Goal: Navigation & Orientation: Find specific page/section

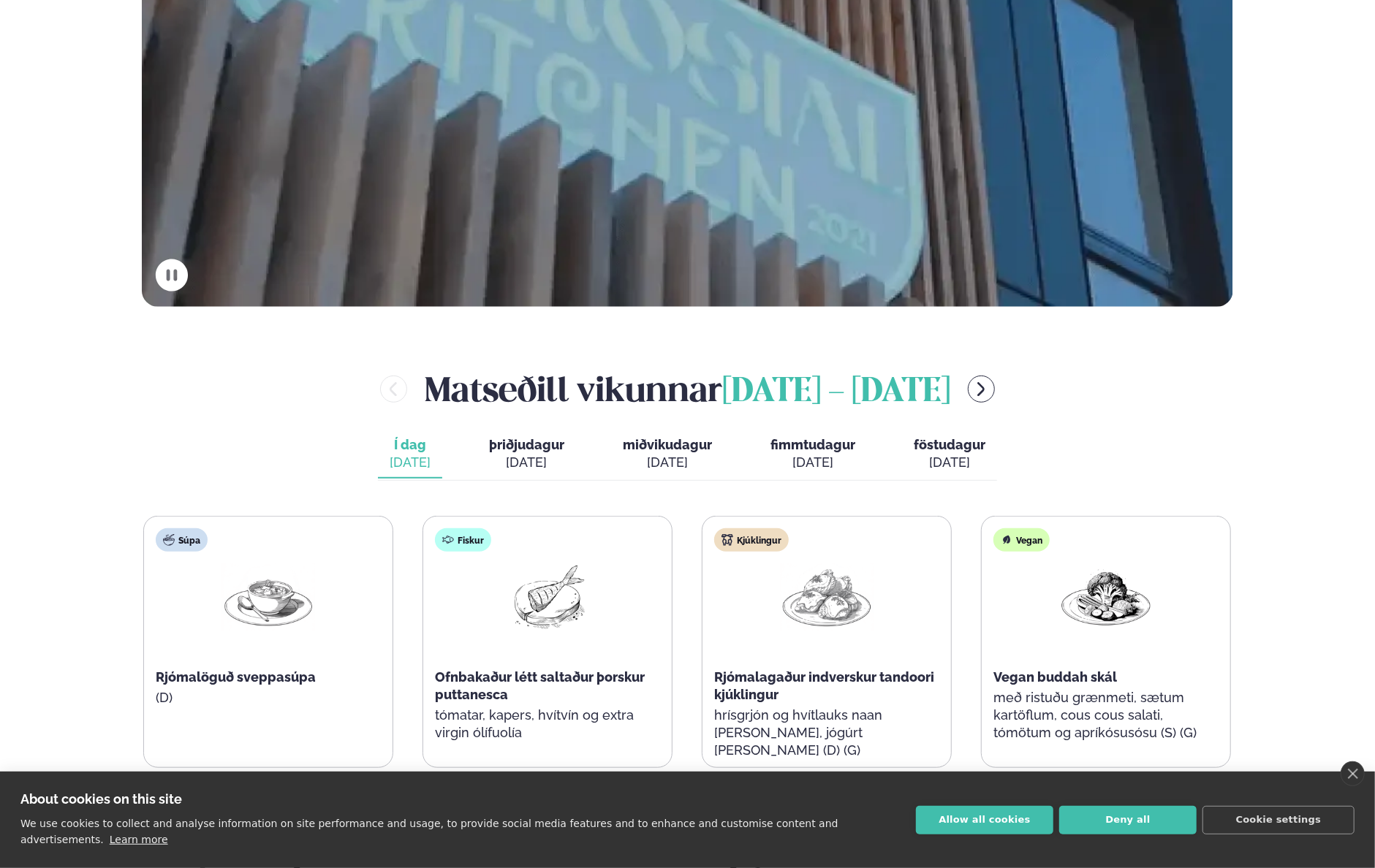
scroll to position [585, 0]
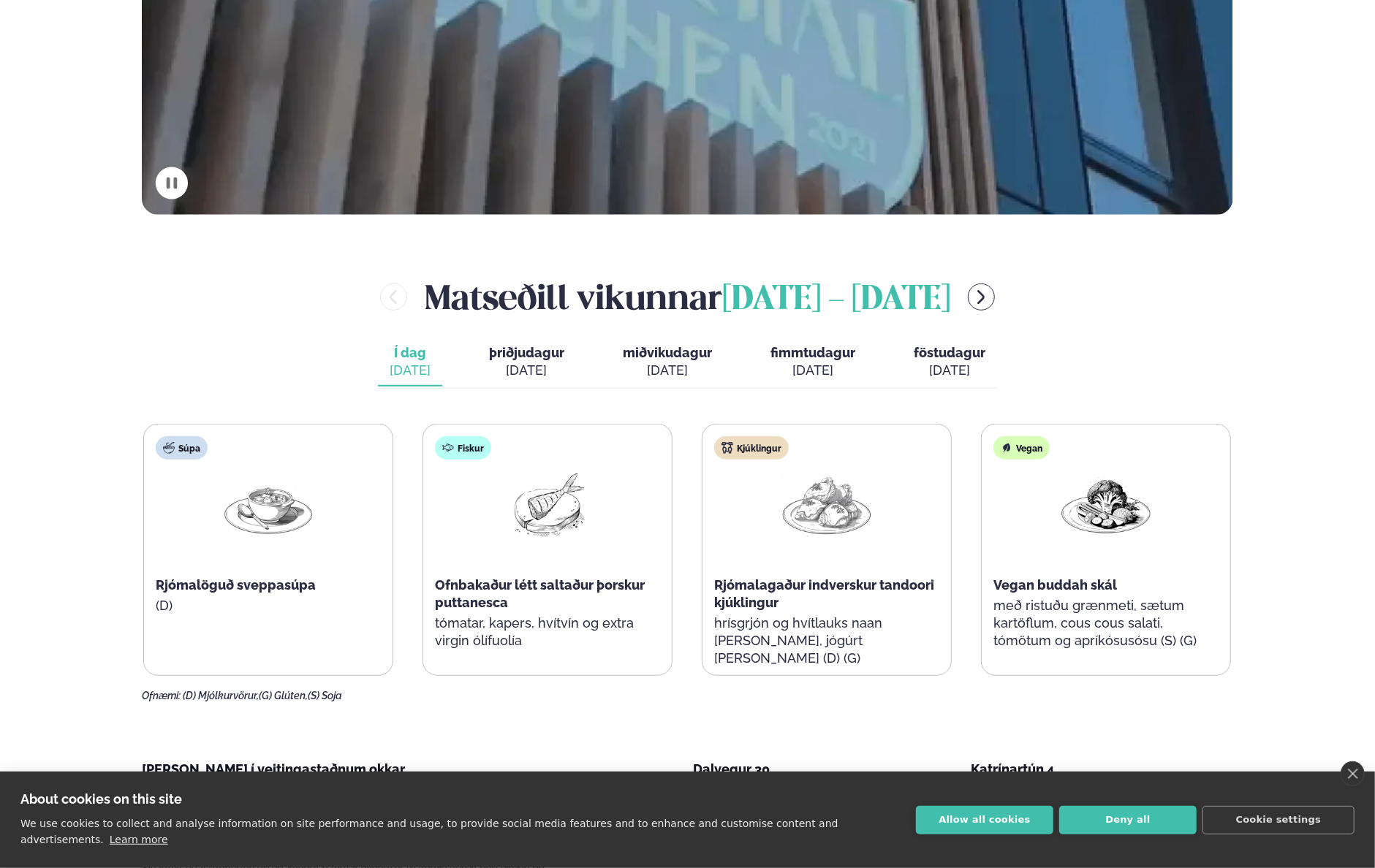
click at [519, 365] on div "[DATE]" at bounding box center [527, 370] width 75 height 17
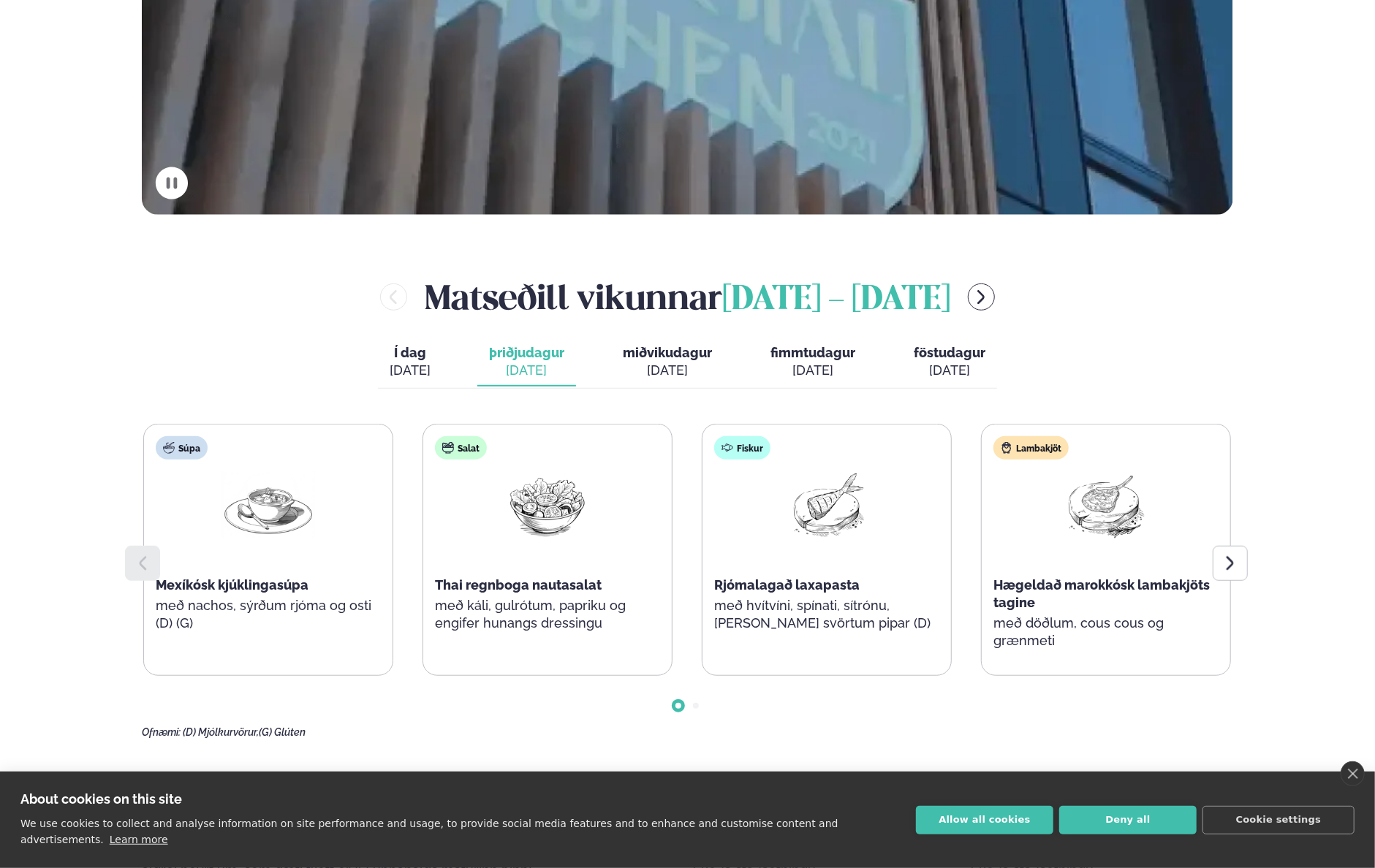
click at [658, 359] on span "miðvikudagur" at bounding box center [667, 353] width 89 height 15
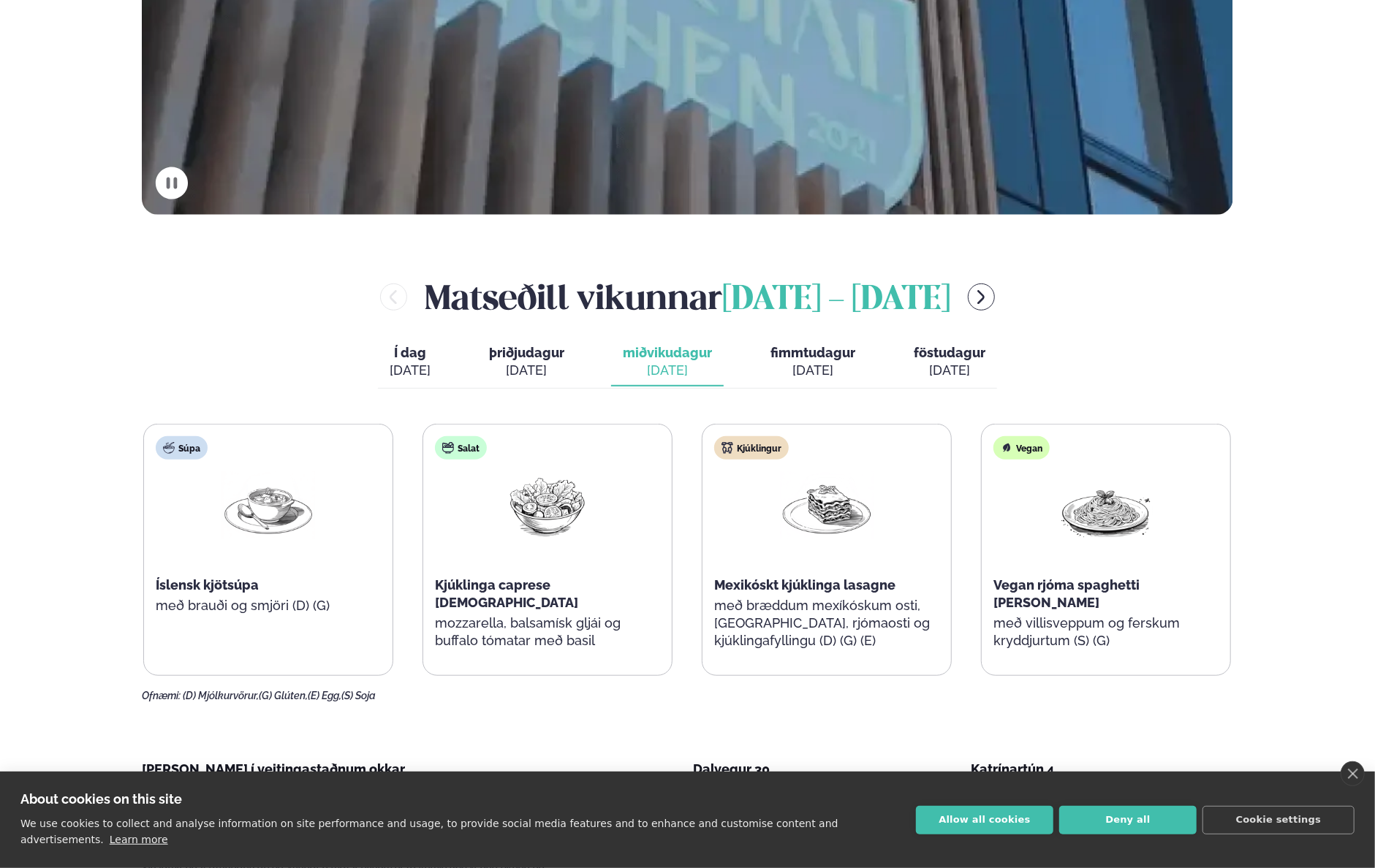
click at [823, 353] on span "fimmtudagur" at bounding box center [812, 353] width 85 height 15
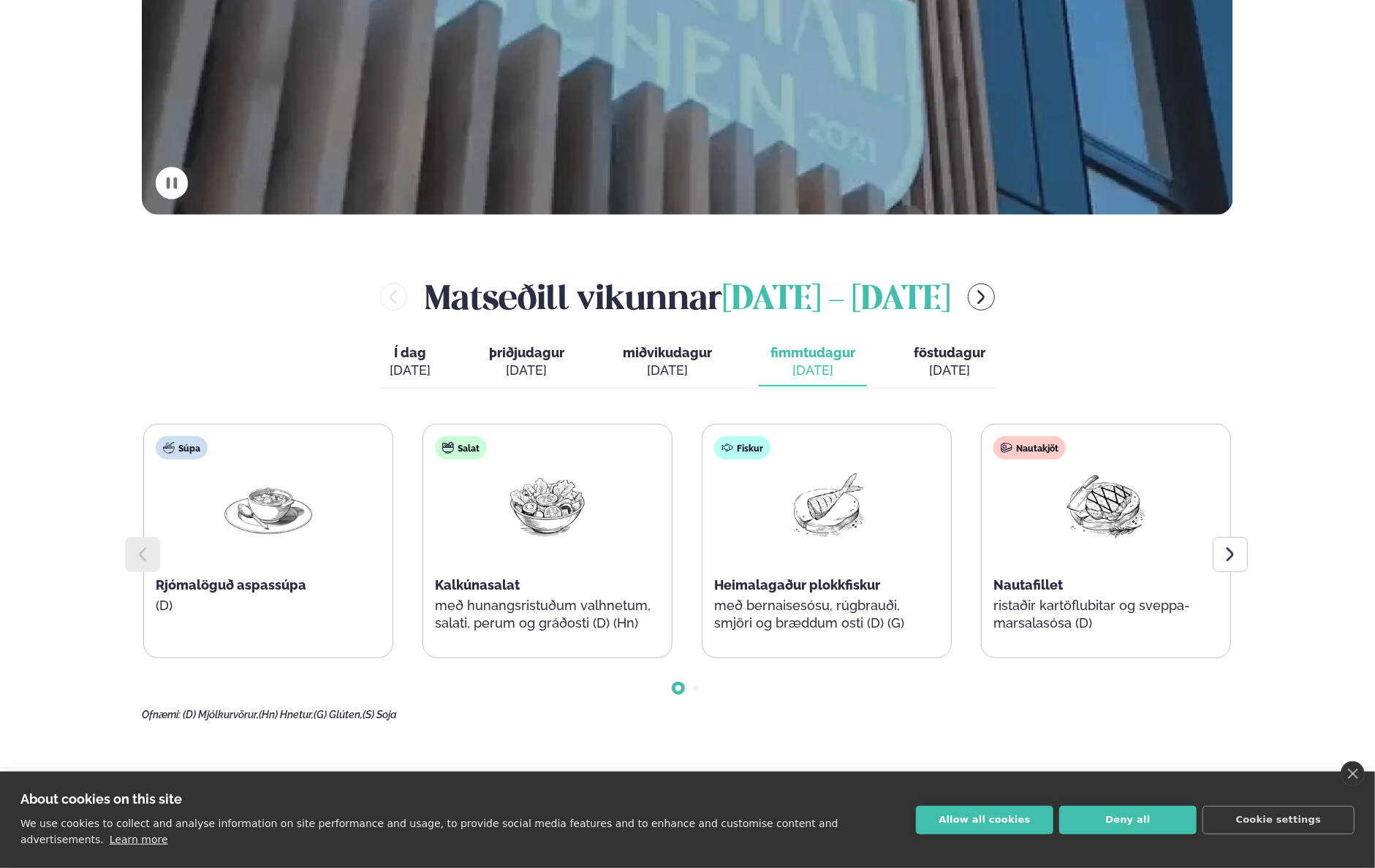
click at [940, 359] on span "föstudagur" at bounding box center [949, 353] width 72 height 15
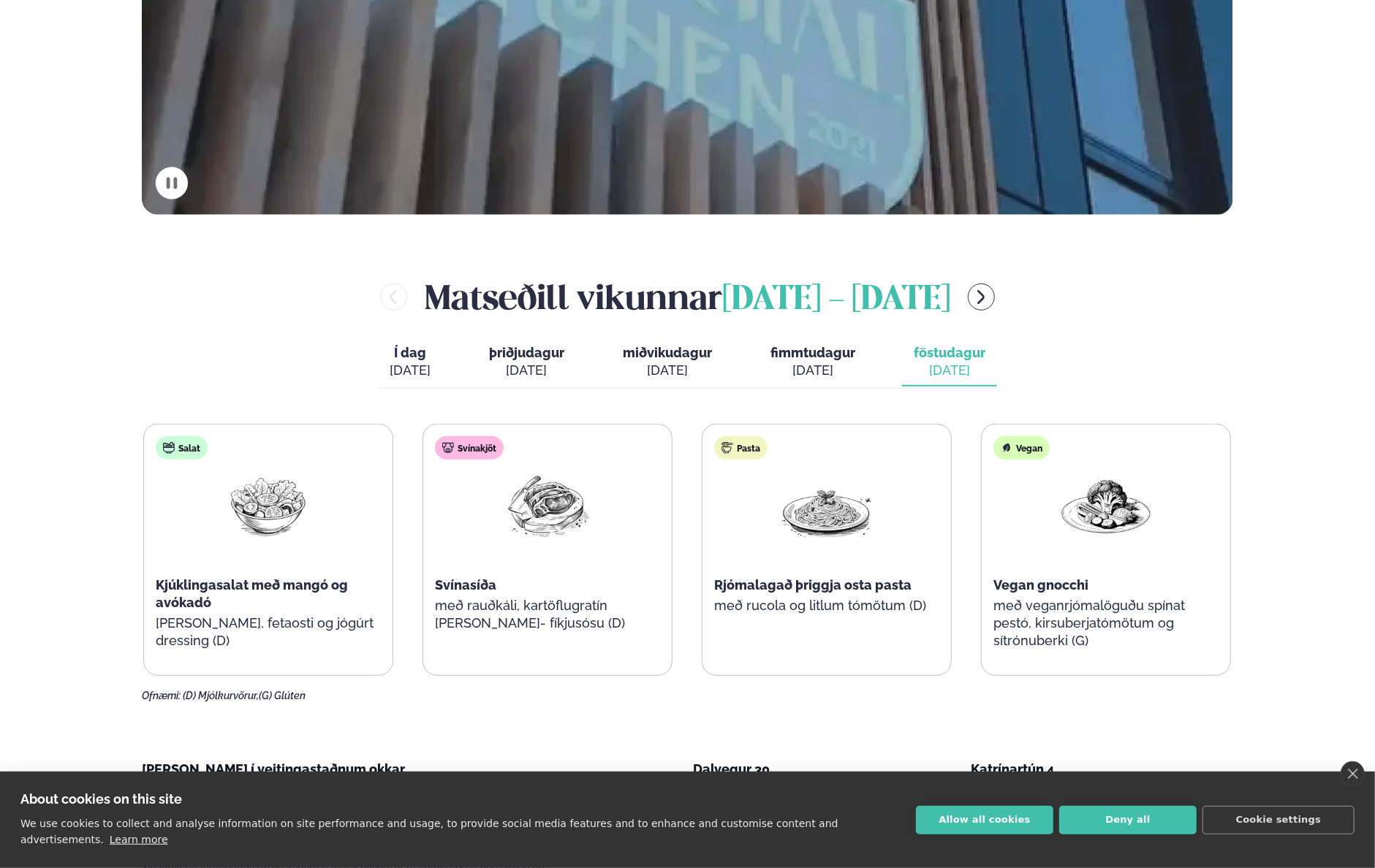
click at [407, 355] on span "Í dag" at bounding box center [409, 353] width 41 height 17
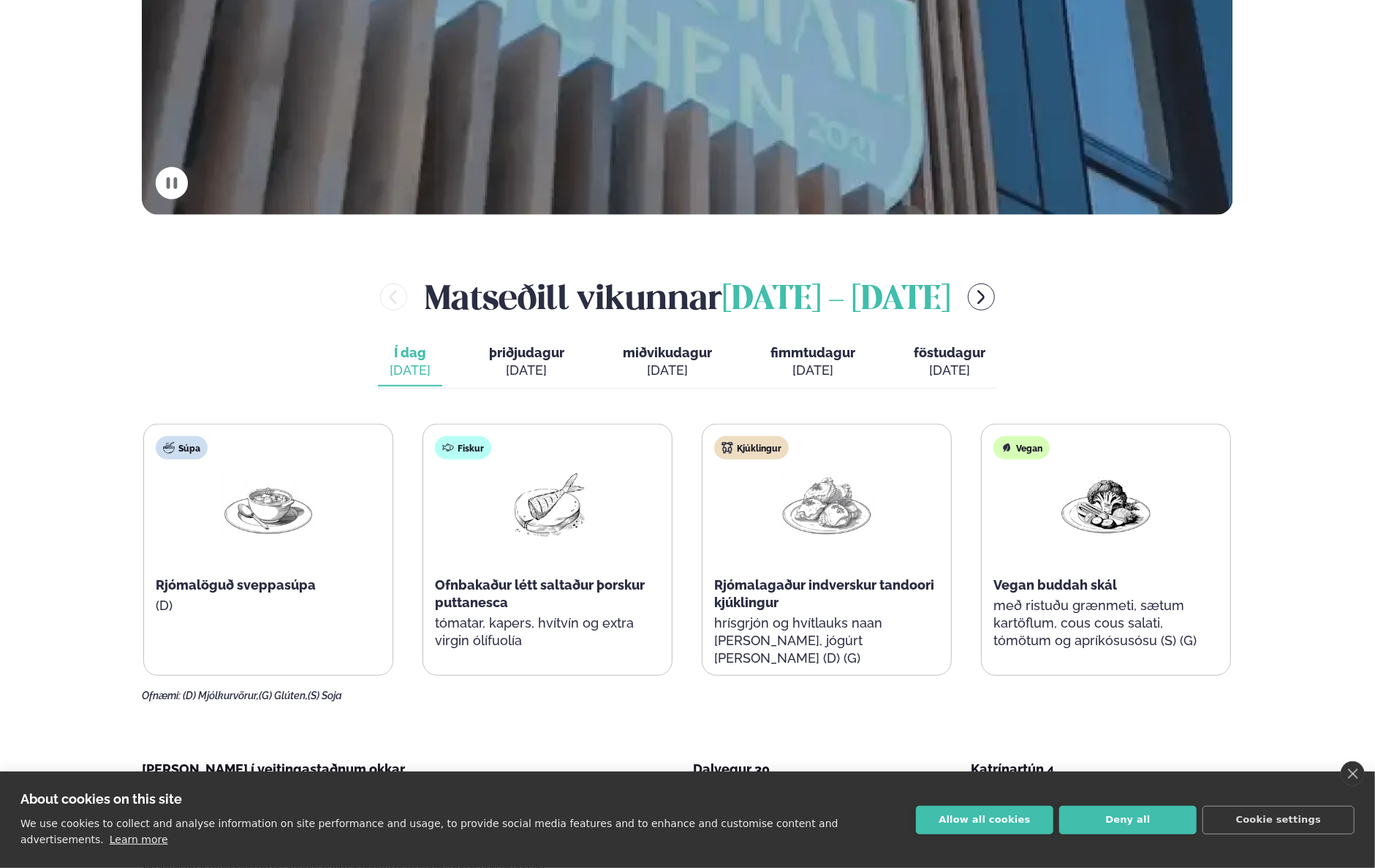
click at [528, 363] on div "[DATE]" at bounding box center [527, 370] width 75 height 17
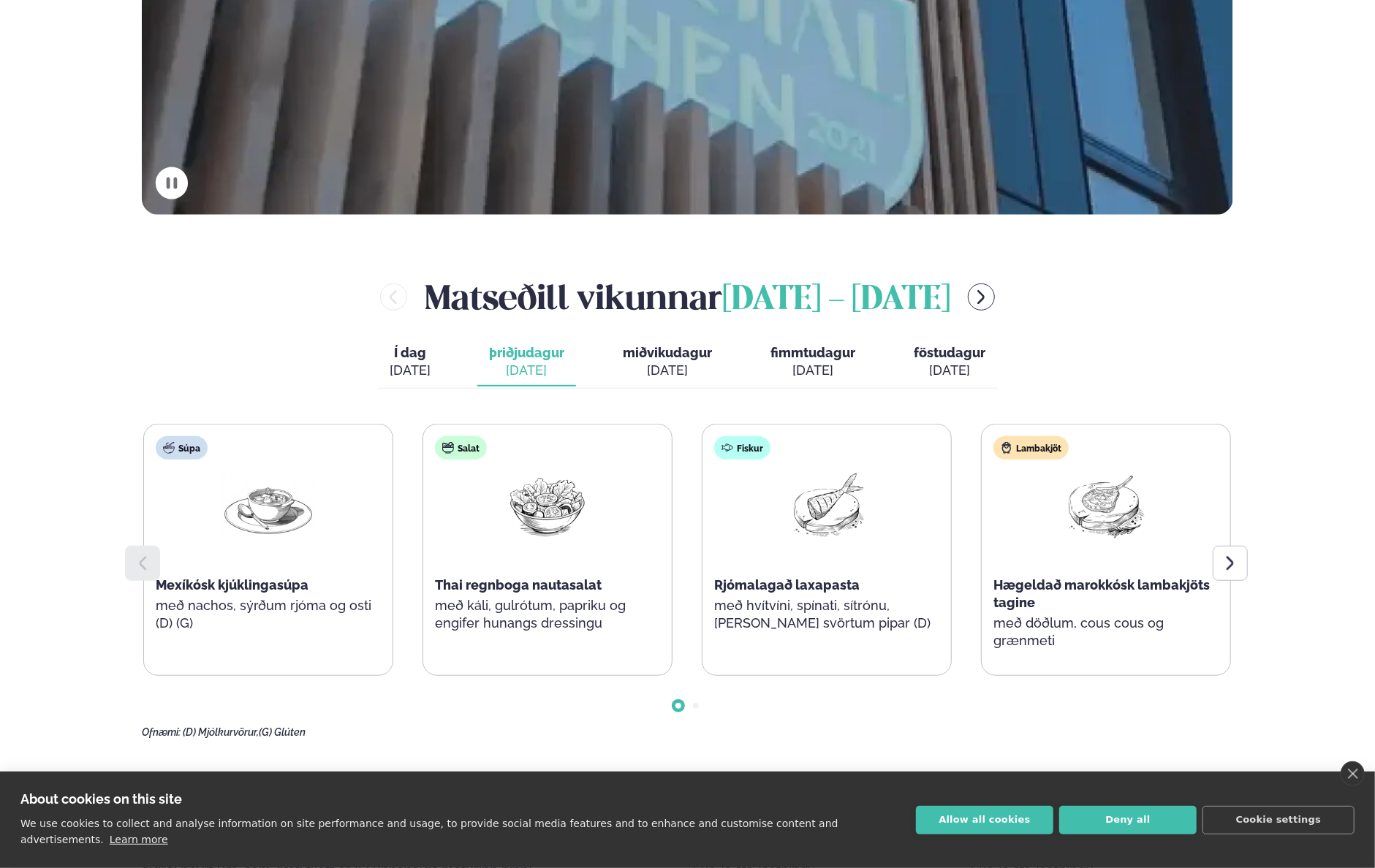
click at [677, 361] on button "miðvikudagur mið. sep. 10" at bounding box center [667, 362] width 113 height 49
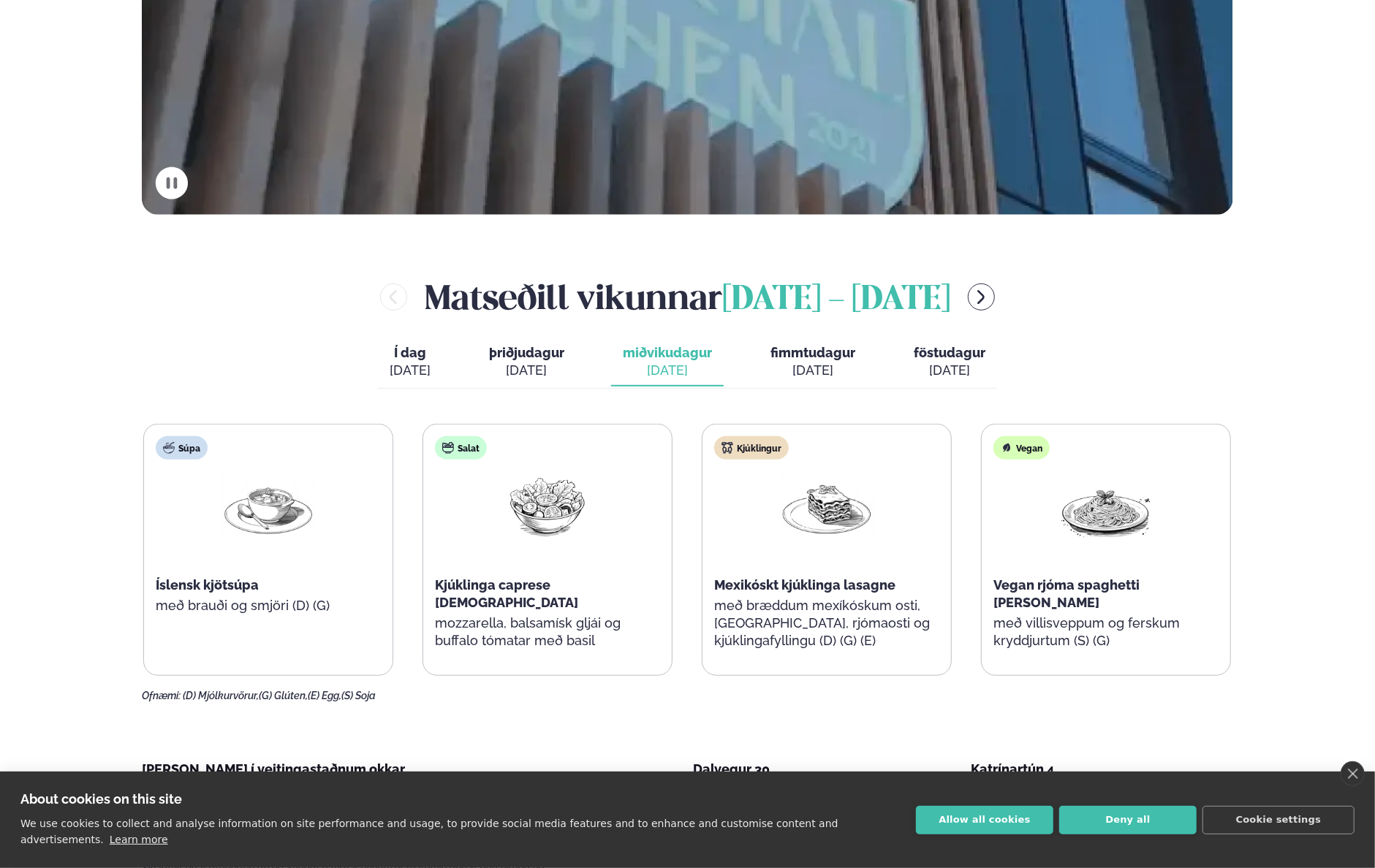
click at [786, 350] on span "fimmtudagur" at bounding box center [812, 353] width 85 height 15
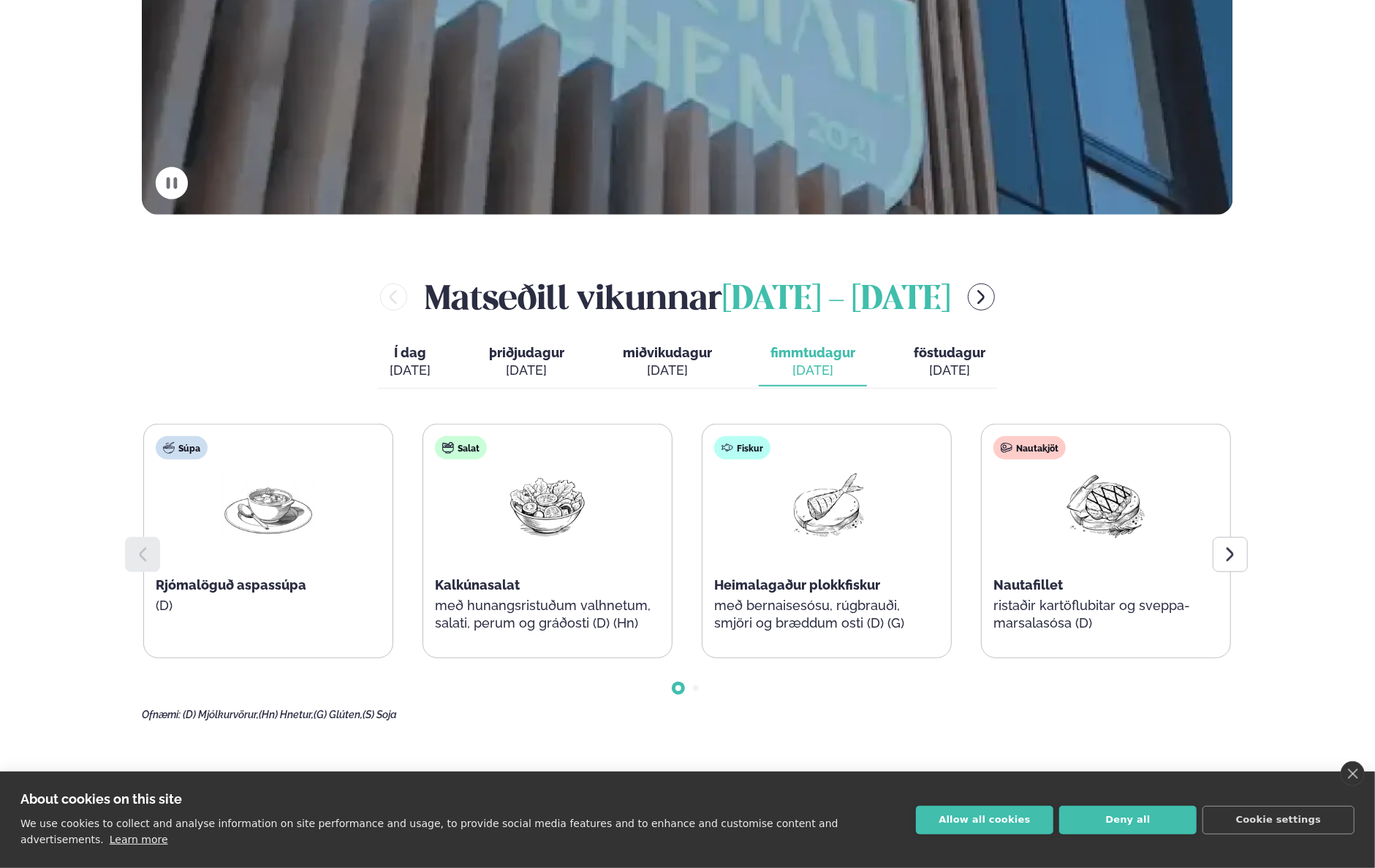
click at [945, 357] on span "föstudagur" at bounding box center [949, 353] width 72 height 15
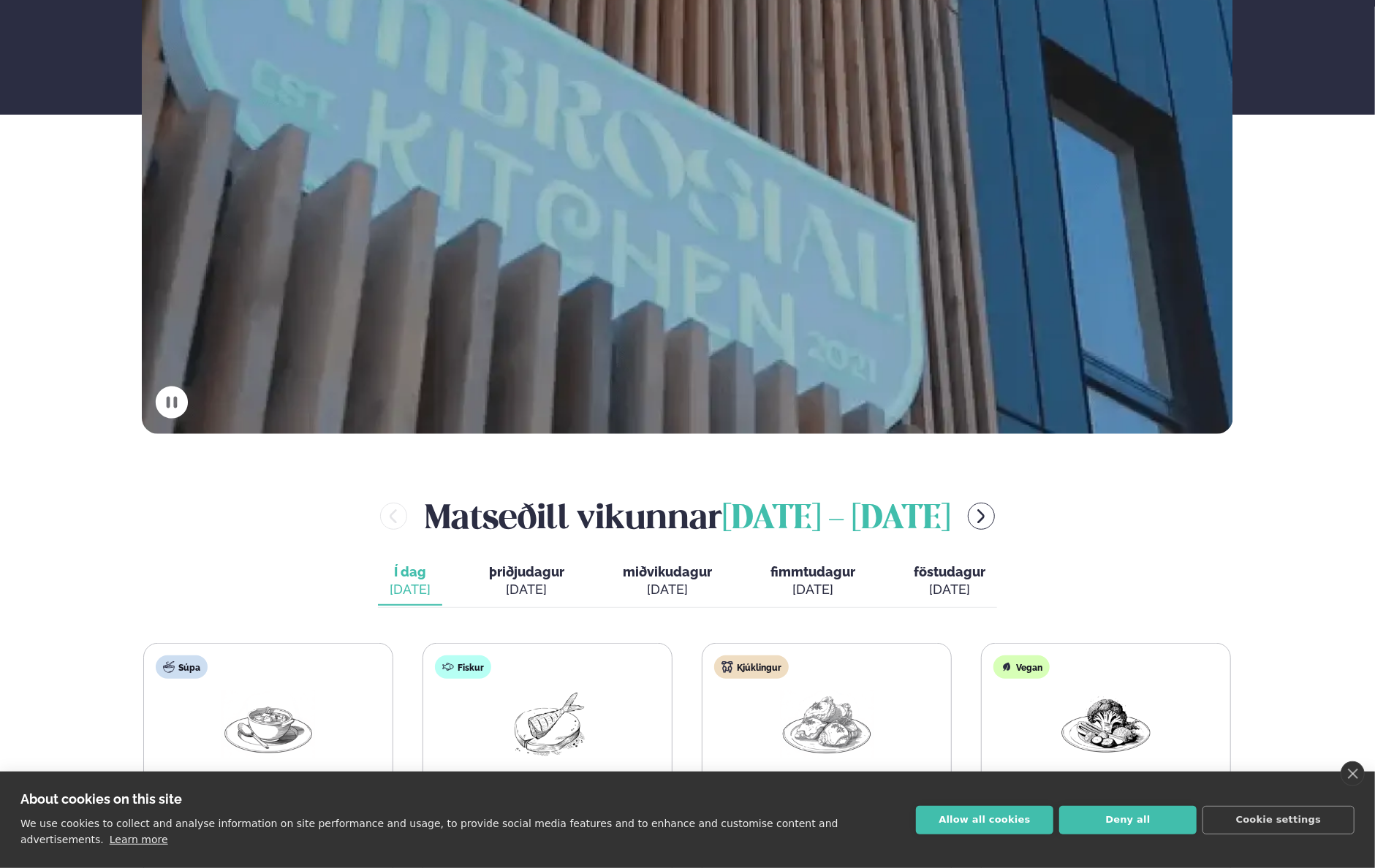
scroll to position [731, 0]
